Goal: Find specific page/section: Find specific page/section

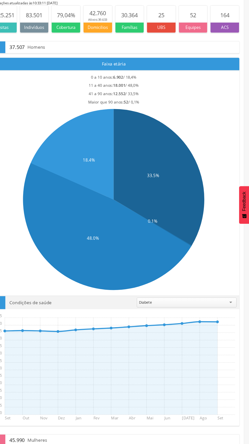
scroll to position [11, 0]
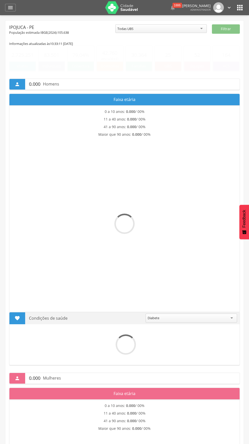
click at [240, 9] on icon "" at bounding box center [240, 8] width 8 height 8
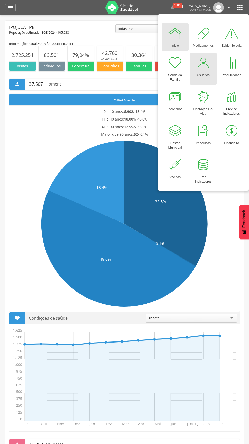
click at [202, 75] on div "Usuários" at bounding box center [203, 74] width 13 height 7
